Goal: Navigation & Orientation: Understand site structure

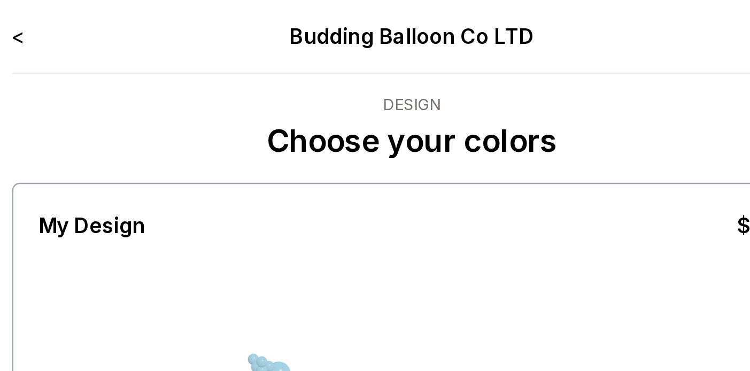
click at [213, 15] on link "<" at bounding box center [212, 15] width 5 height 11
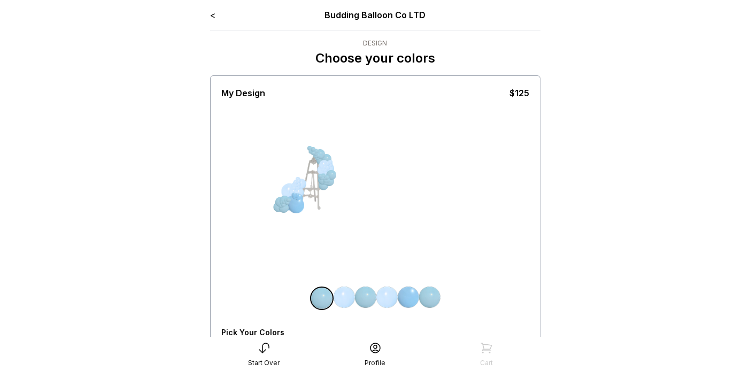
click at [212, 14] on link "<" at bounding box center [212, 15] width 5 height 11
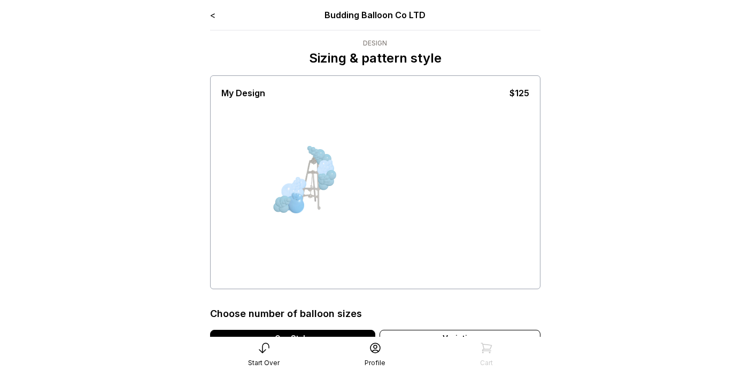
click at [212, 14] on link "<" at bounding box center [212, 15] width 5 height 11
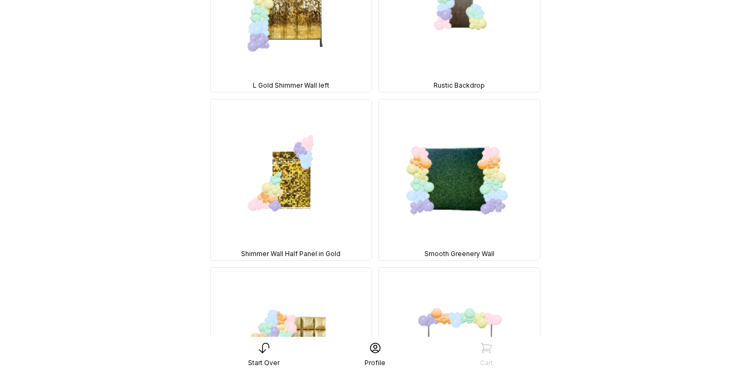
scroll to position [1038, 0]
